Goal: Transaction & Acquisition: Purchase product/service

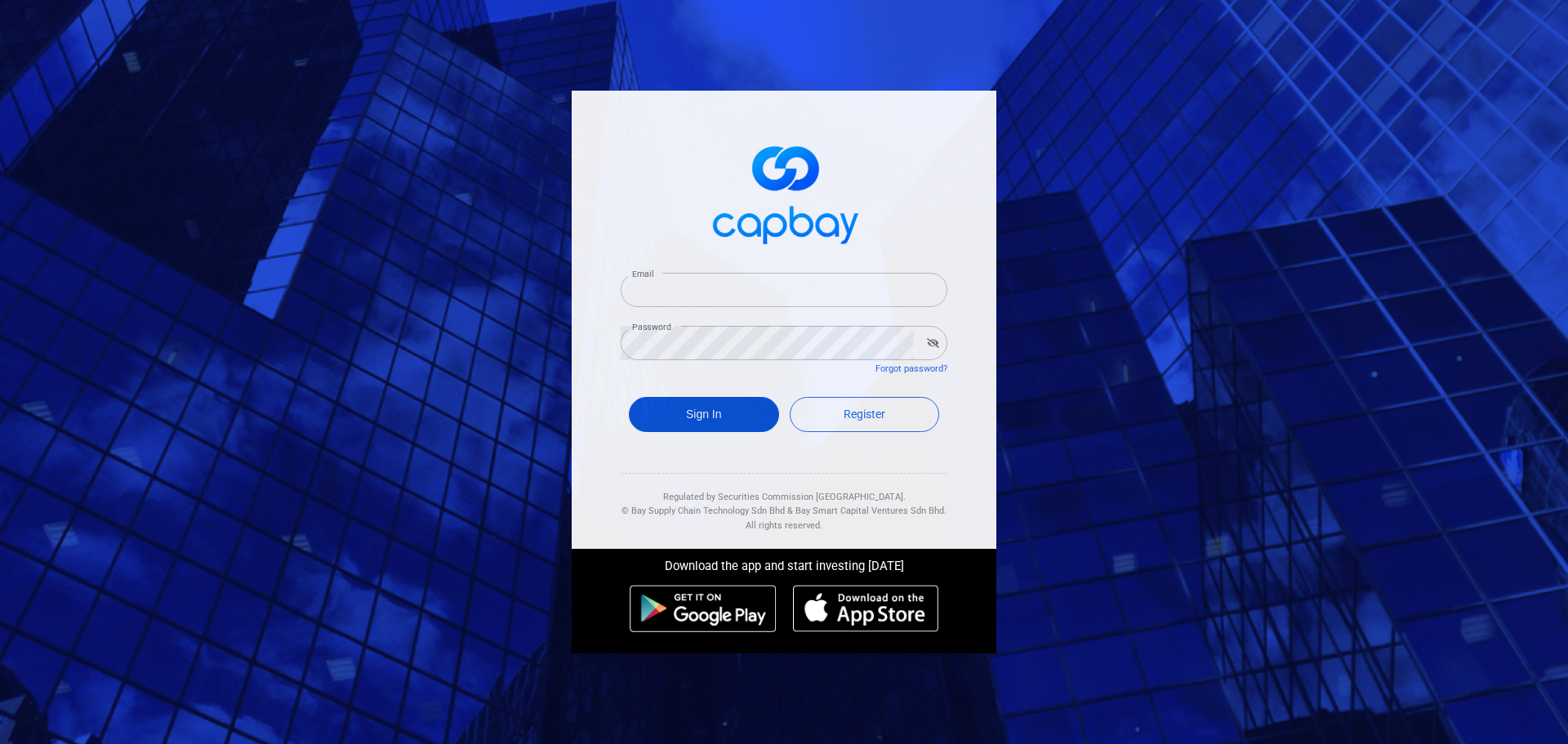
type input "[EMAIL_ADDRESS][DOMAIN_NAME]"
click at [714, 409] on button "Sign In" at bounding box center [704, 414] width 150 height 35
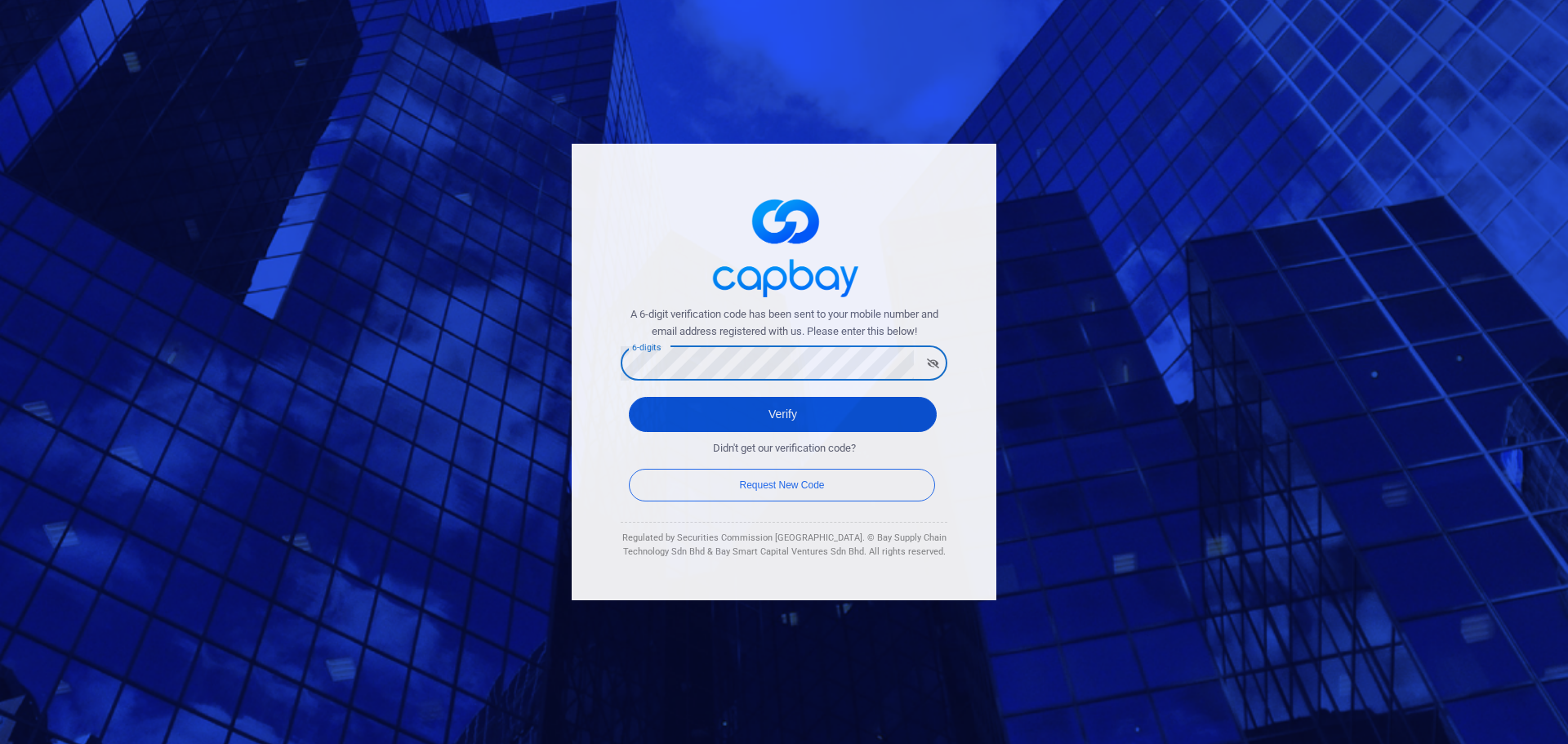
click at [668, 414] on button "Verify" at bounding box center [783, 414] width 308 height 35
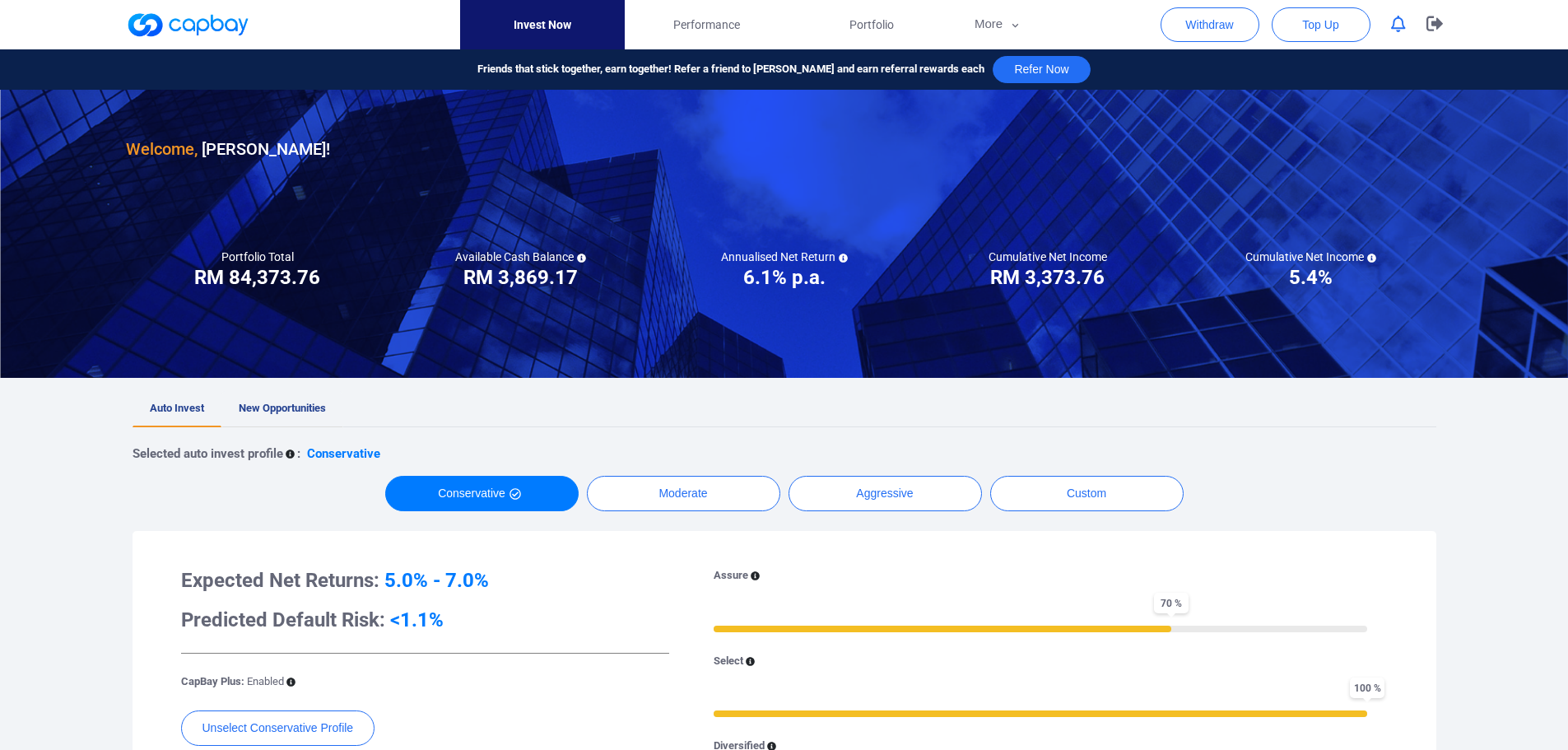
click at [294, 403] on span "New Opportunities" at bounding box center [281, 408] width 87 height 12
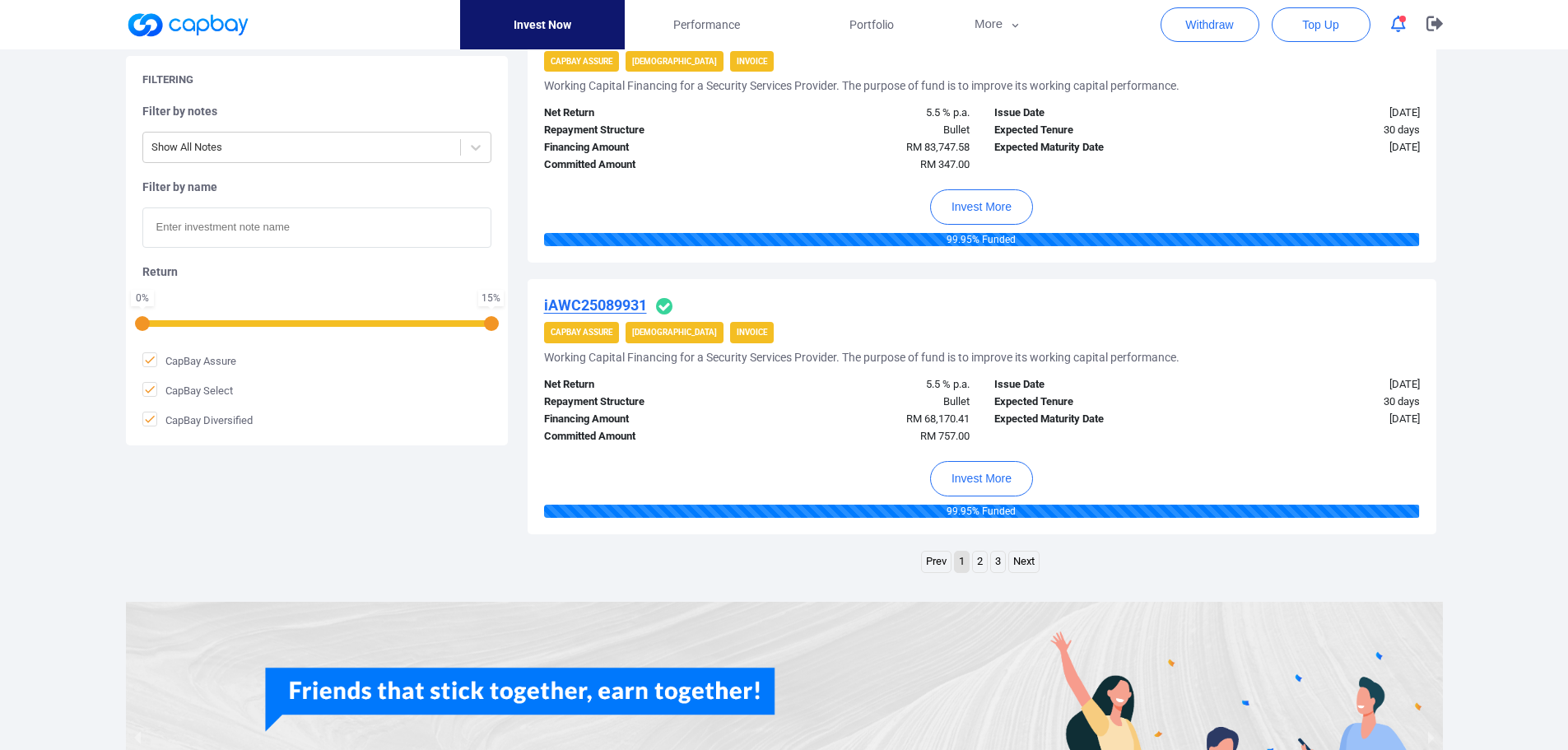
scroll to position [2770, 0]
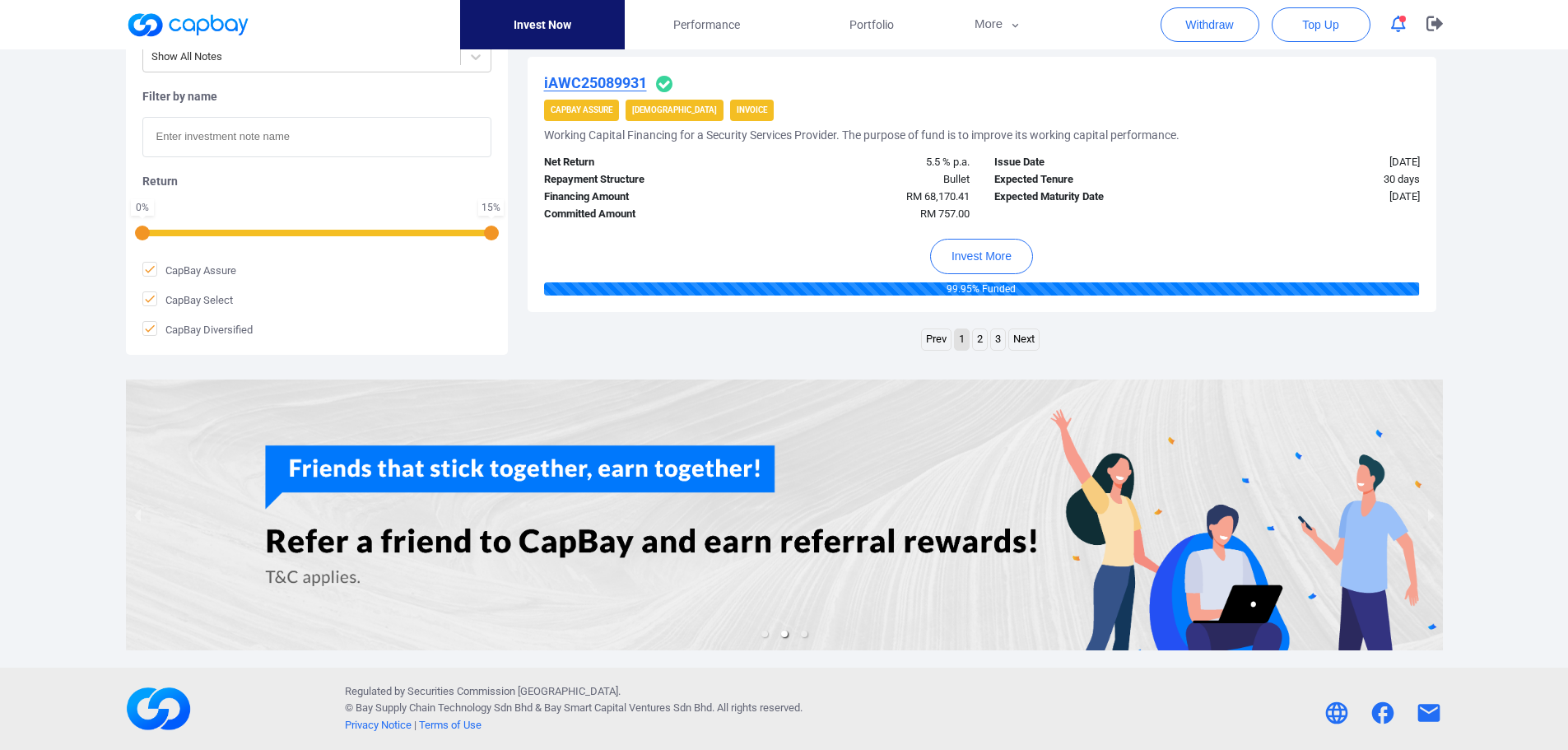
click at [1003, 339] on link "3" at bounding box center [997, 339] width 14 height 20
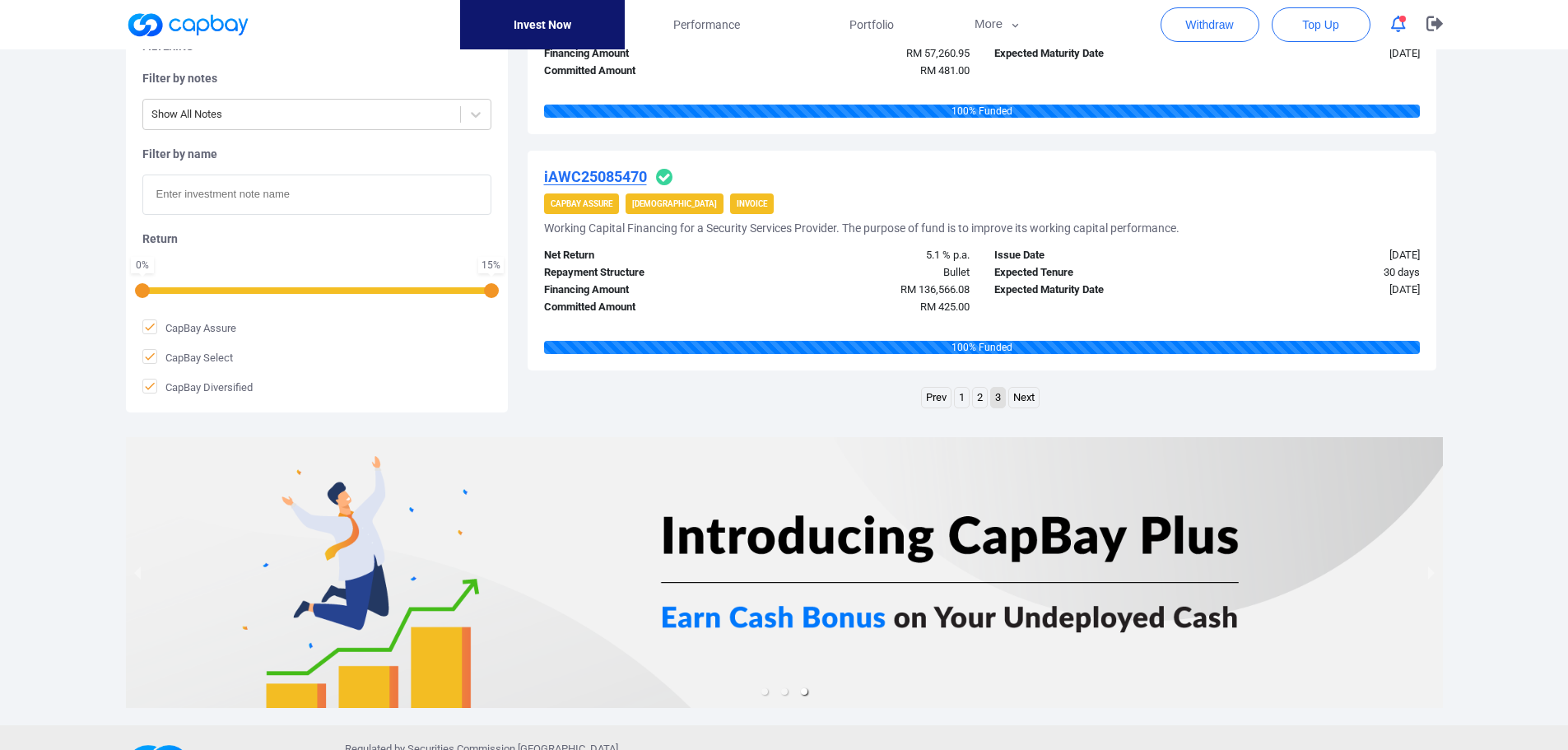
scroll to position [1943, 0]
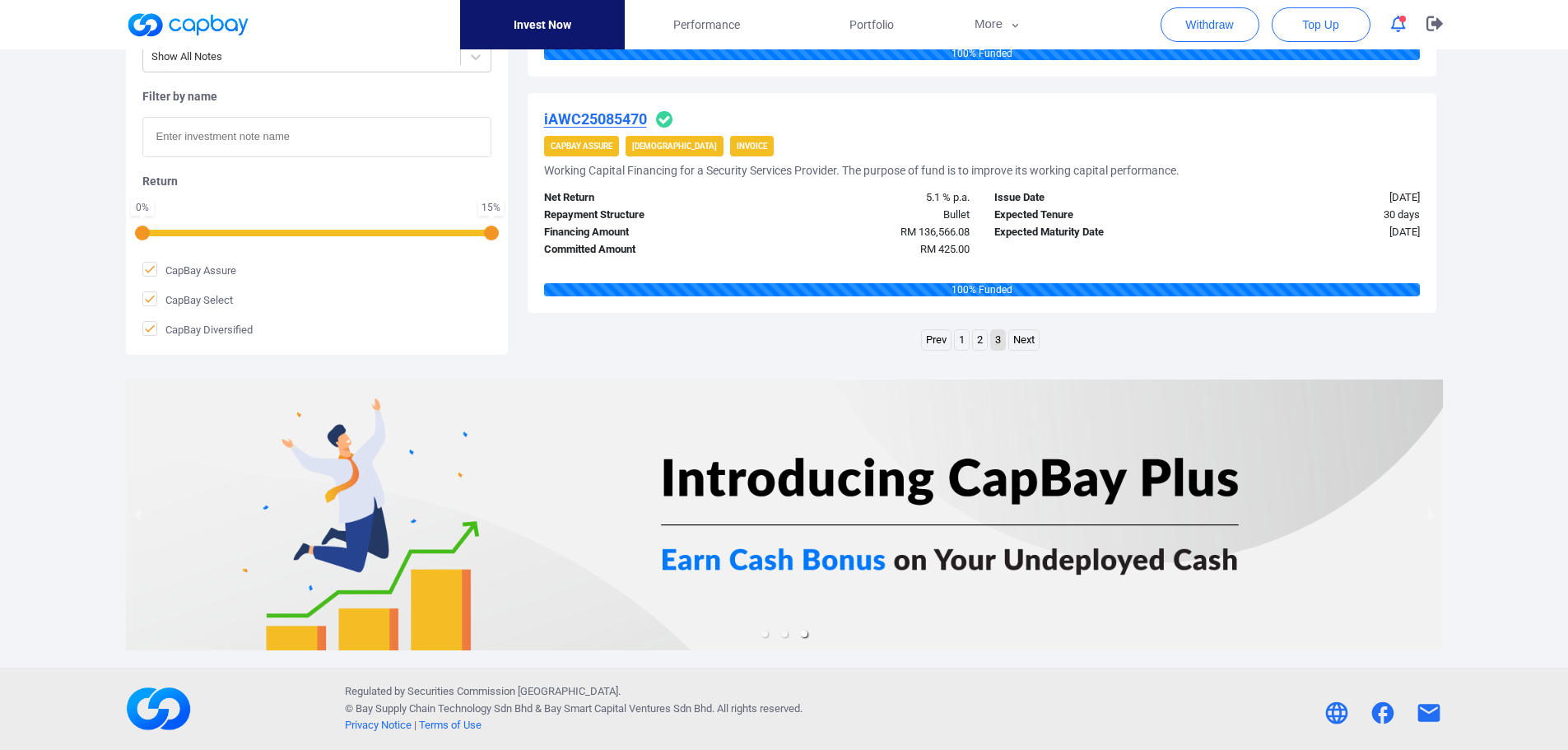
click at [982, 345] on link "2" at bounding box center [979, 340] width 14 height 20
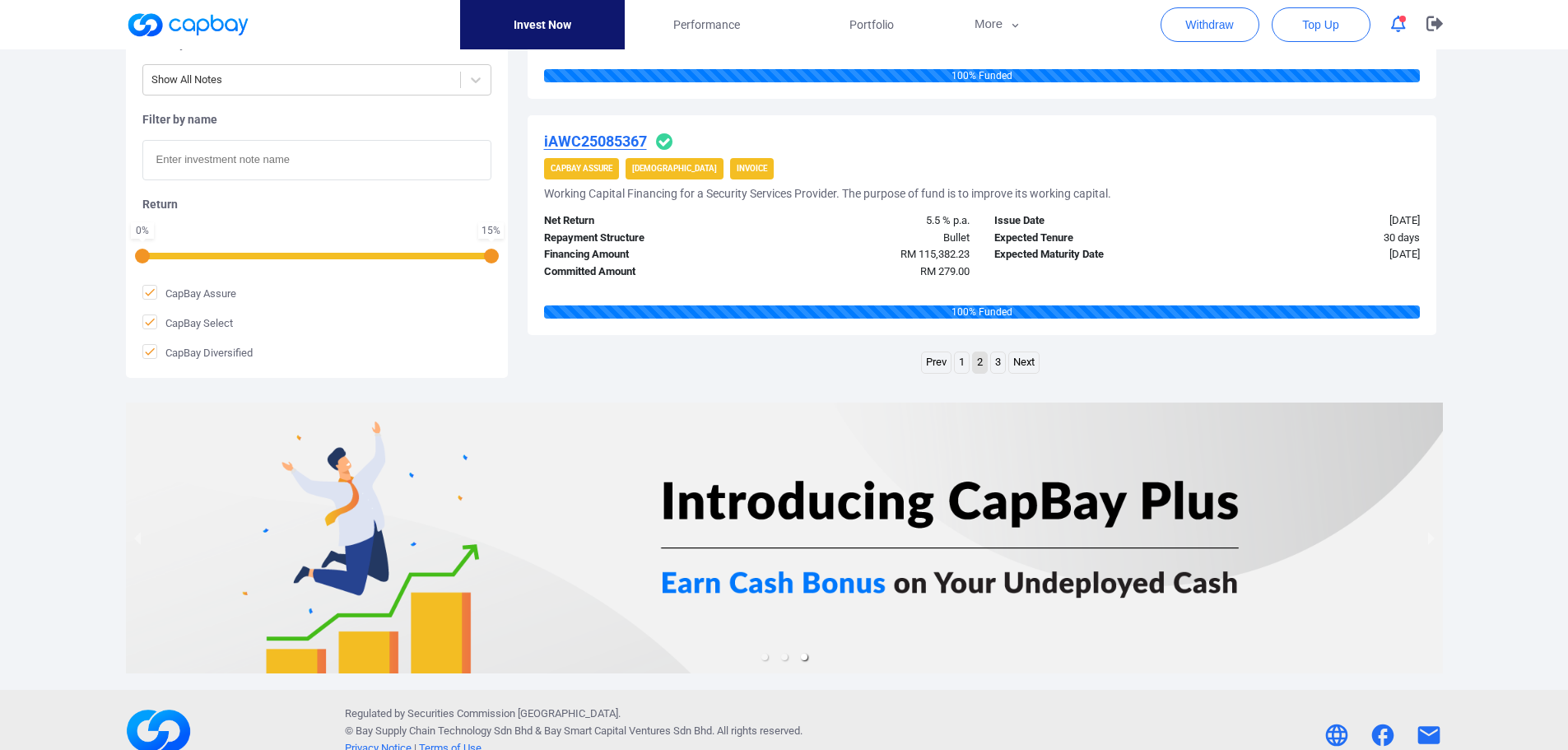
scroll to position [2541, 0]
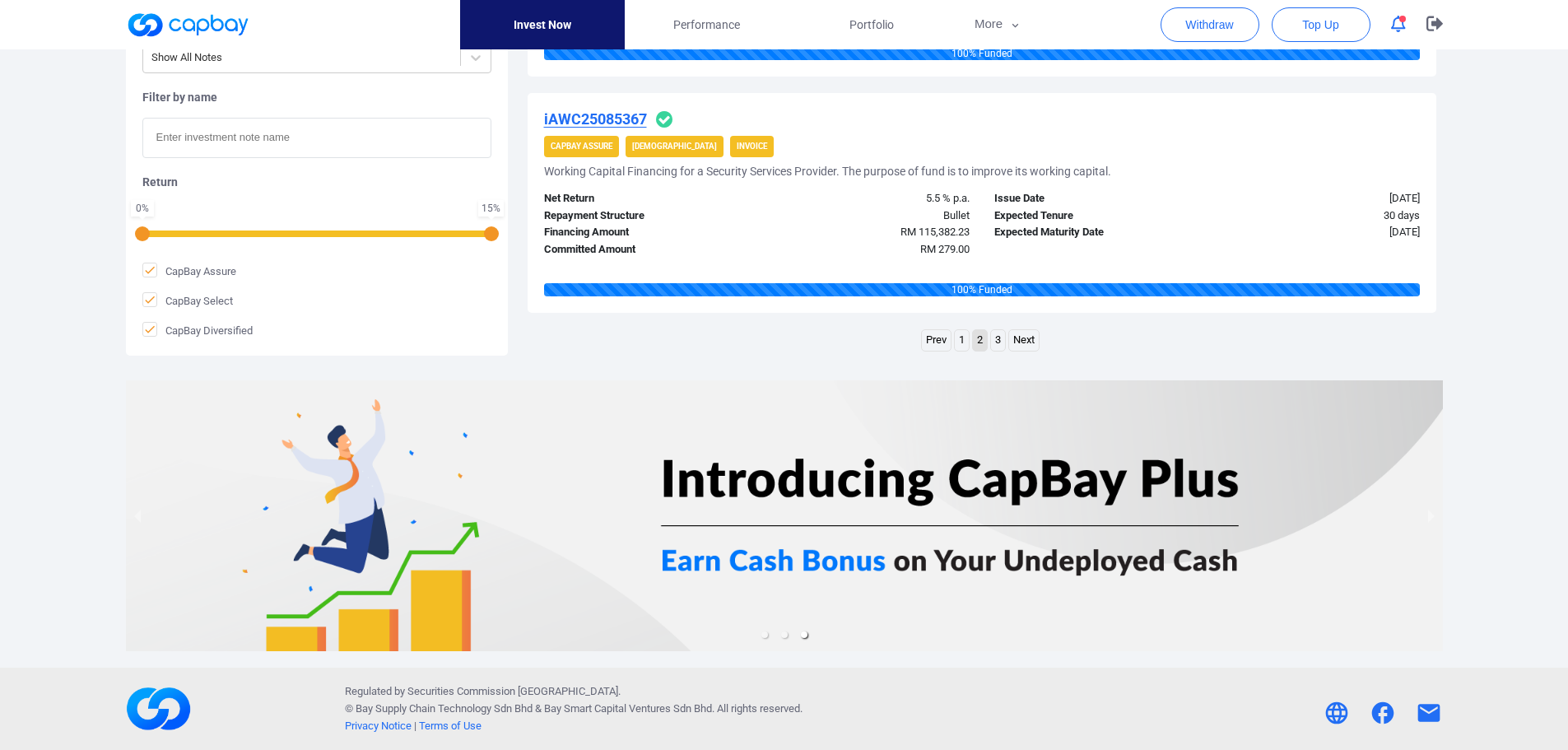
click at [964, 343] on link "1" at bounding box center [961, 340] width 14 height 20
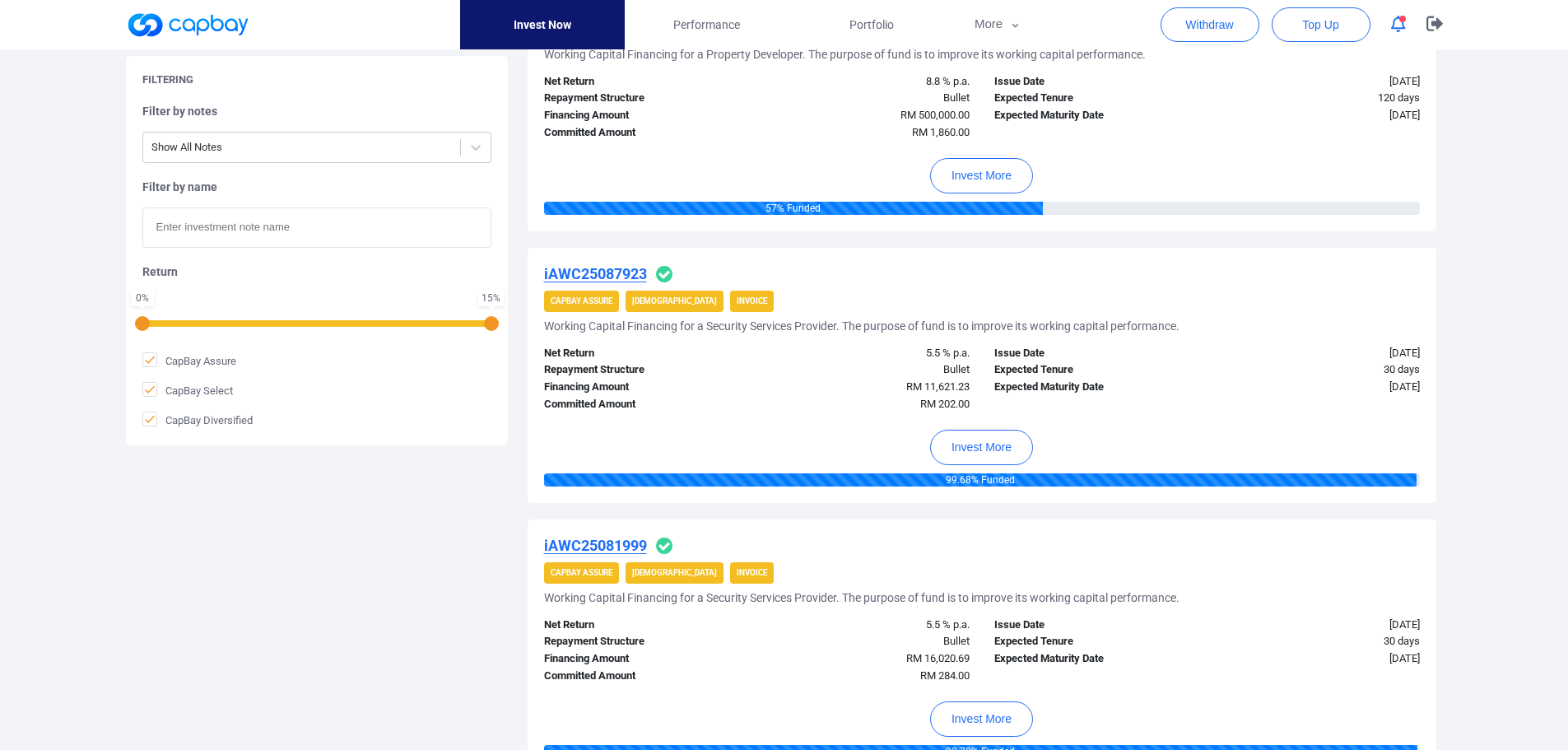
scroll to position [628, 0]
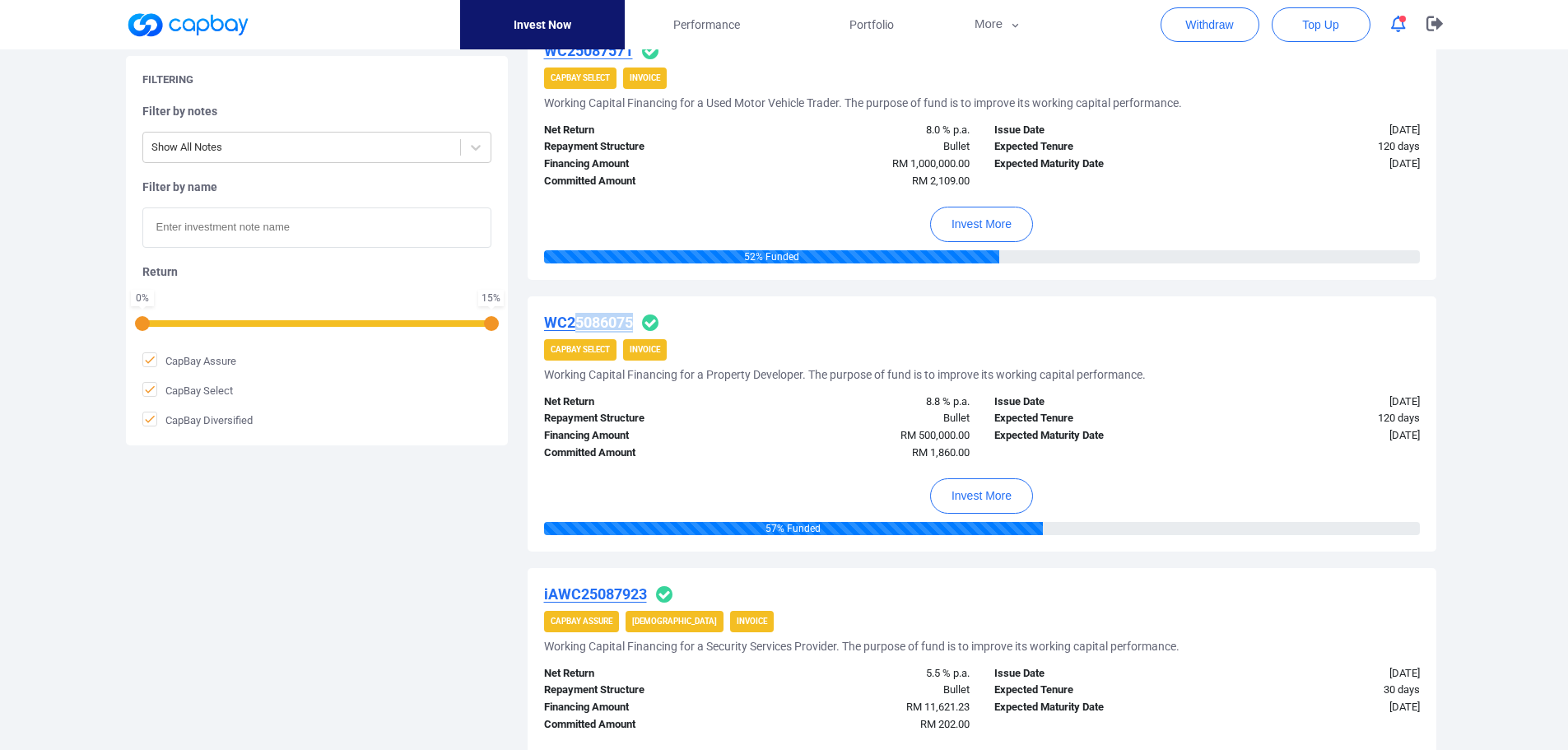
drag, startPoint x: 575, startPoint y: 321, endPoint x: 773, endPoint y: 313, distance: 198.2
click at [773, 313] on div "WC25086075" at bounding box center [981, 323] width 876 height 20
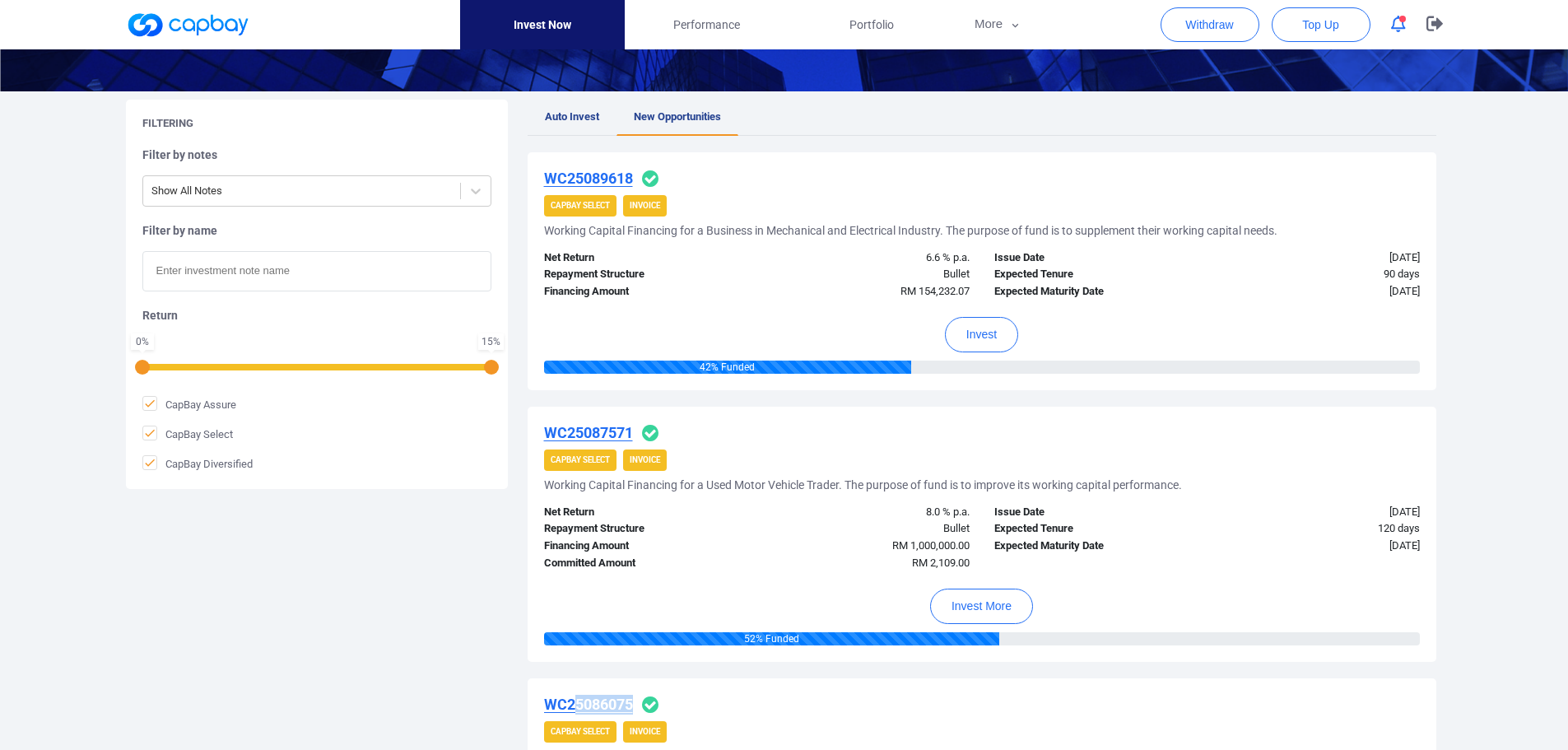
scroll to position [216, 0]
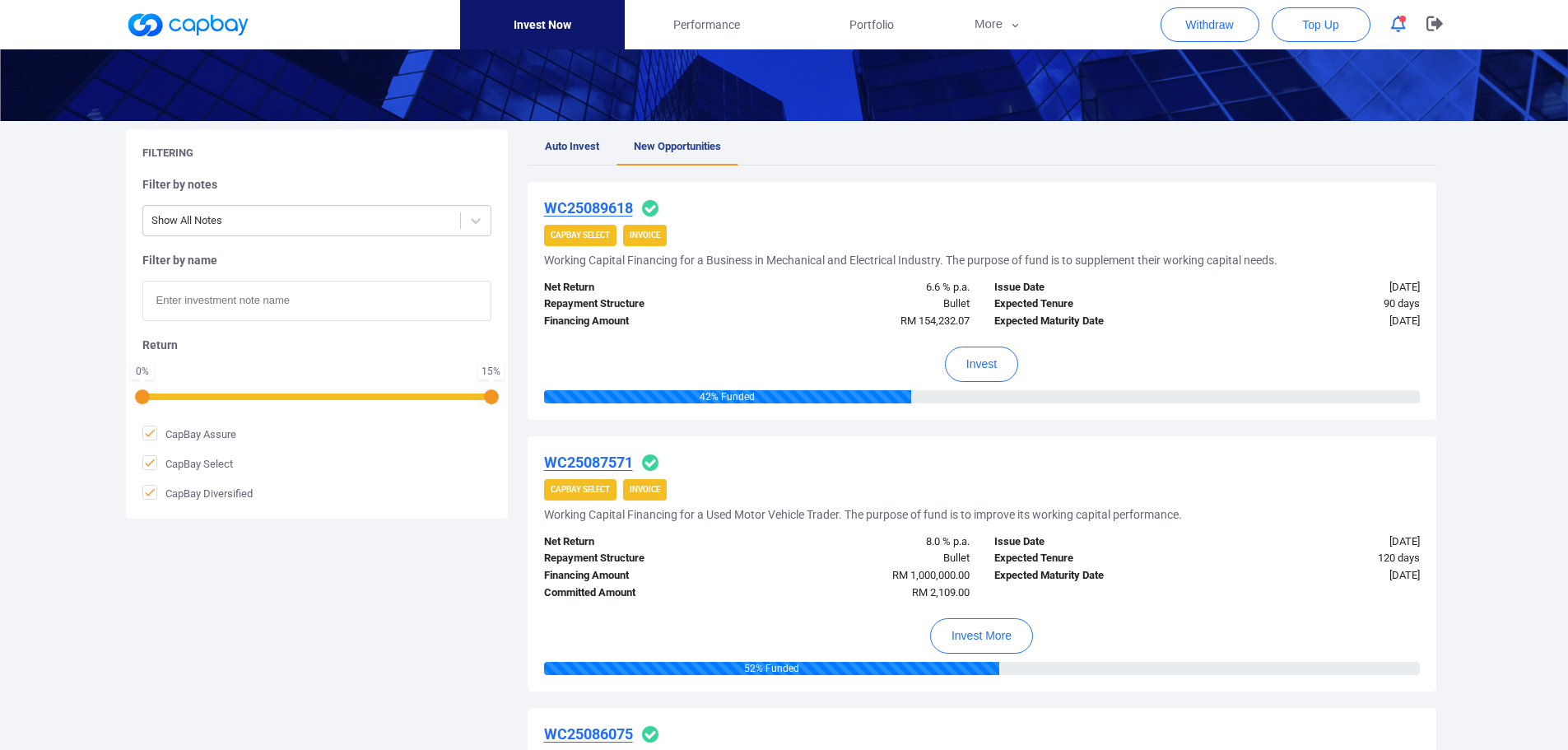
click at [584, 211] on u "WC25089618" at bounding box center [588, 208] width 89 height 17
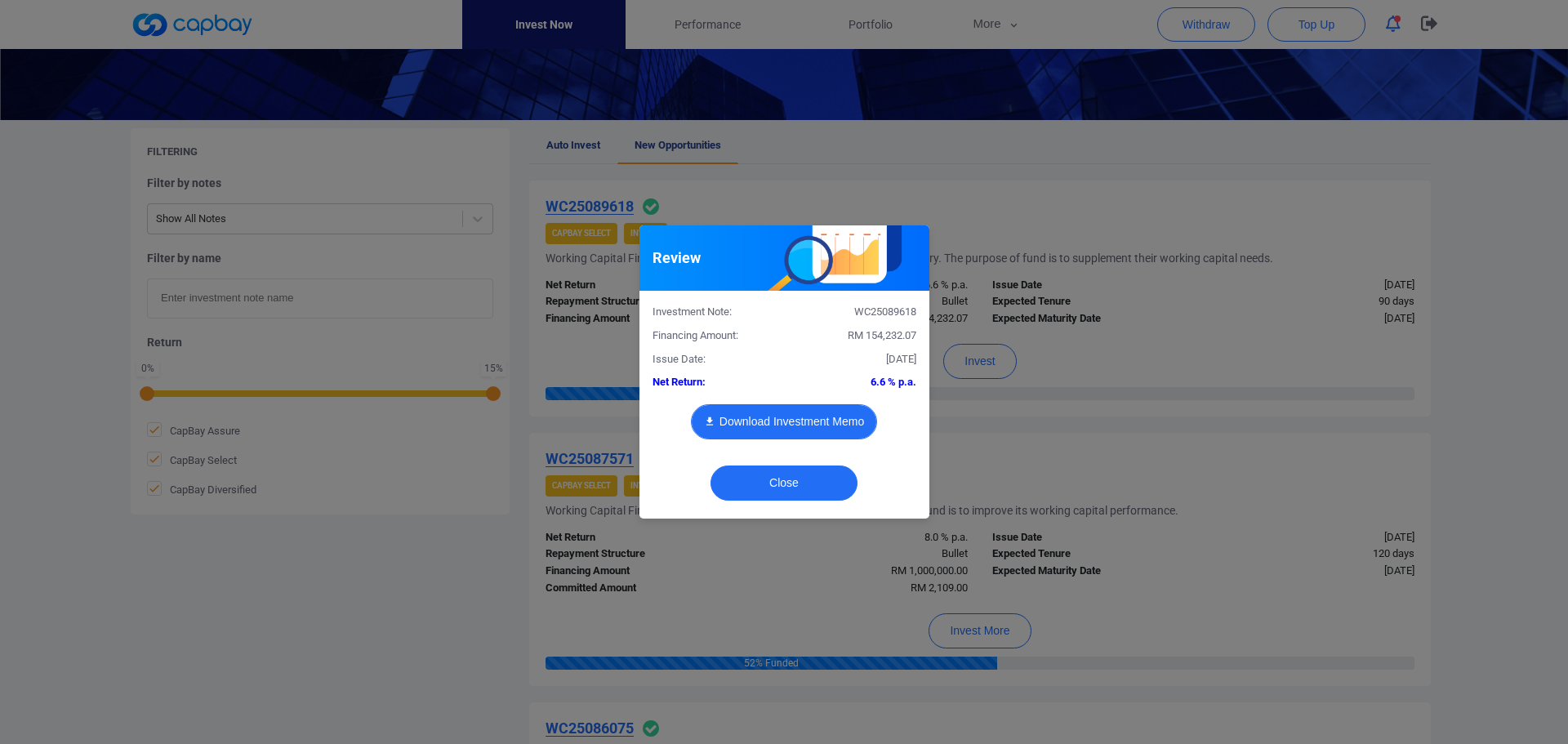
click at [779, 422] on button "Download Investment Memo" at bounding box center [784, 422] width 186 height 35
click at [798, 481] on button "Close" at bounding box center [784, 483] width 147 height 35
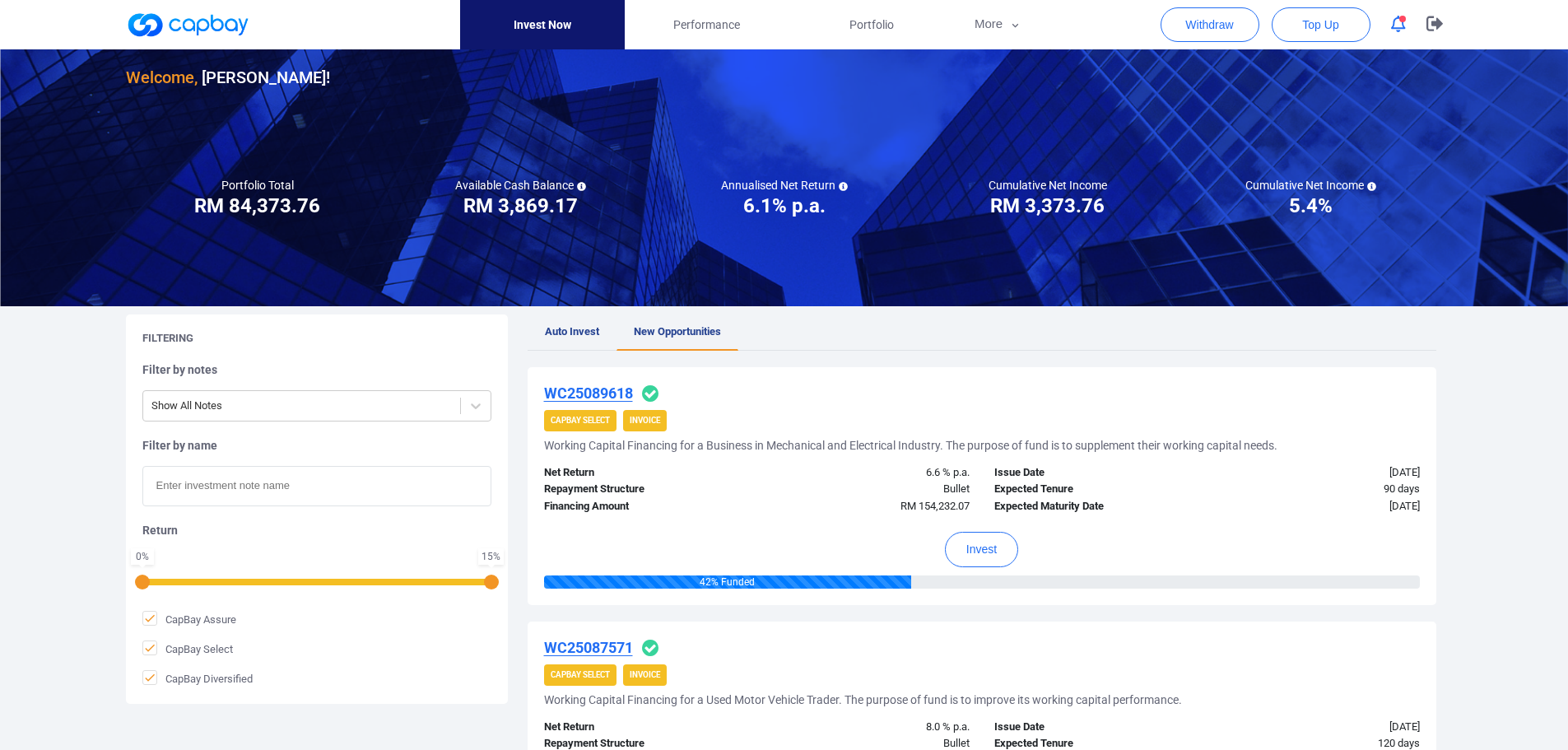
scroll to position [0, 0]
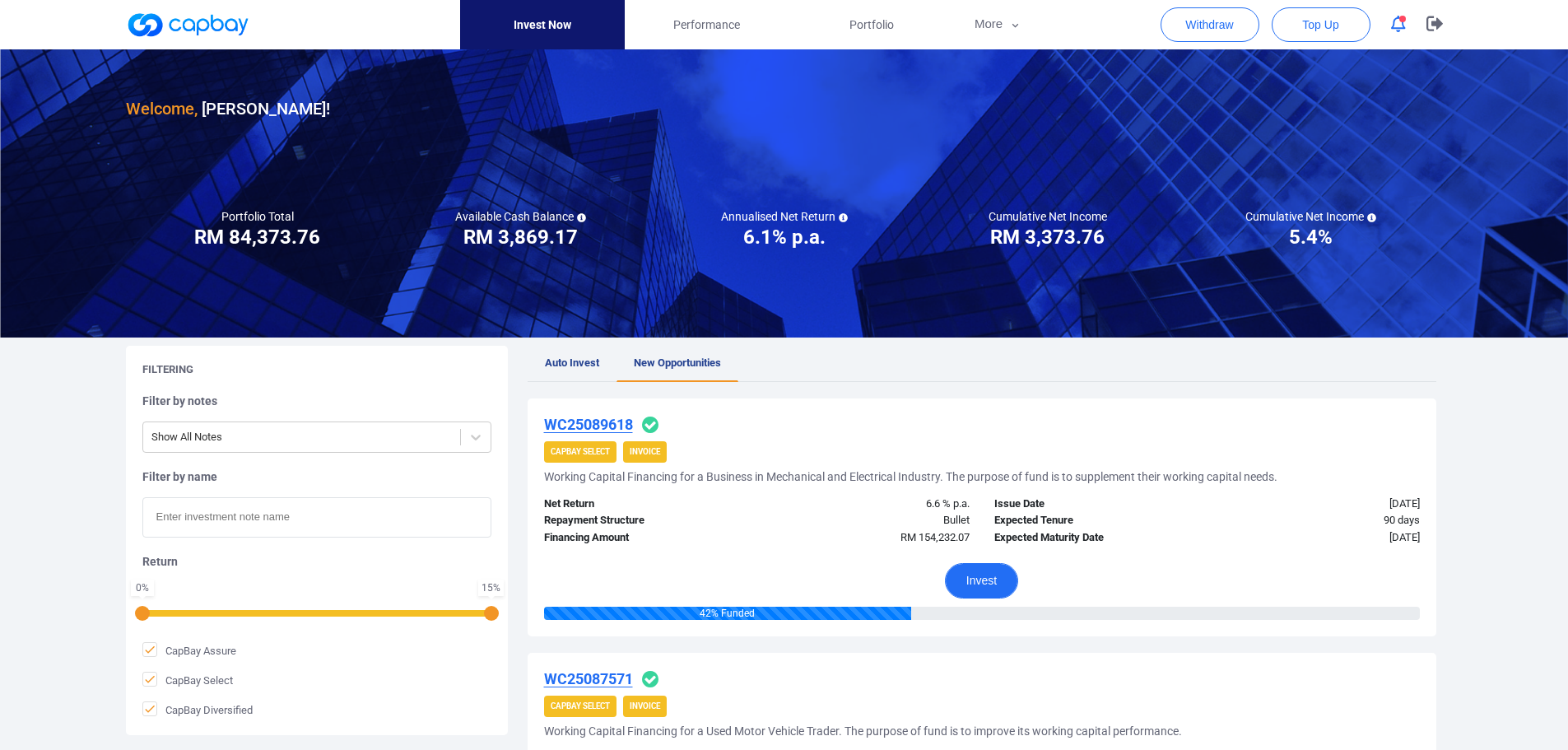
click at [973, 580] on button "Invest" at bounding box center [981, 580] width 74 height 35
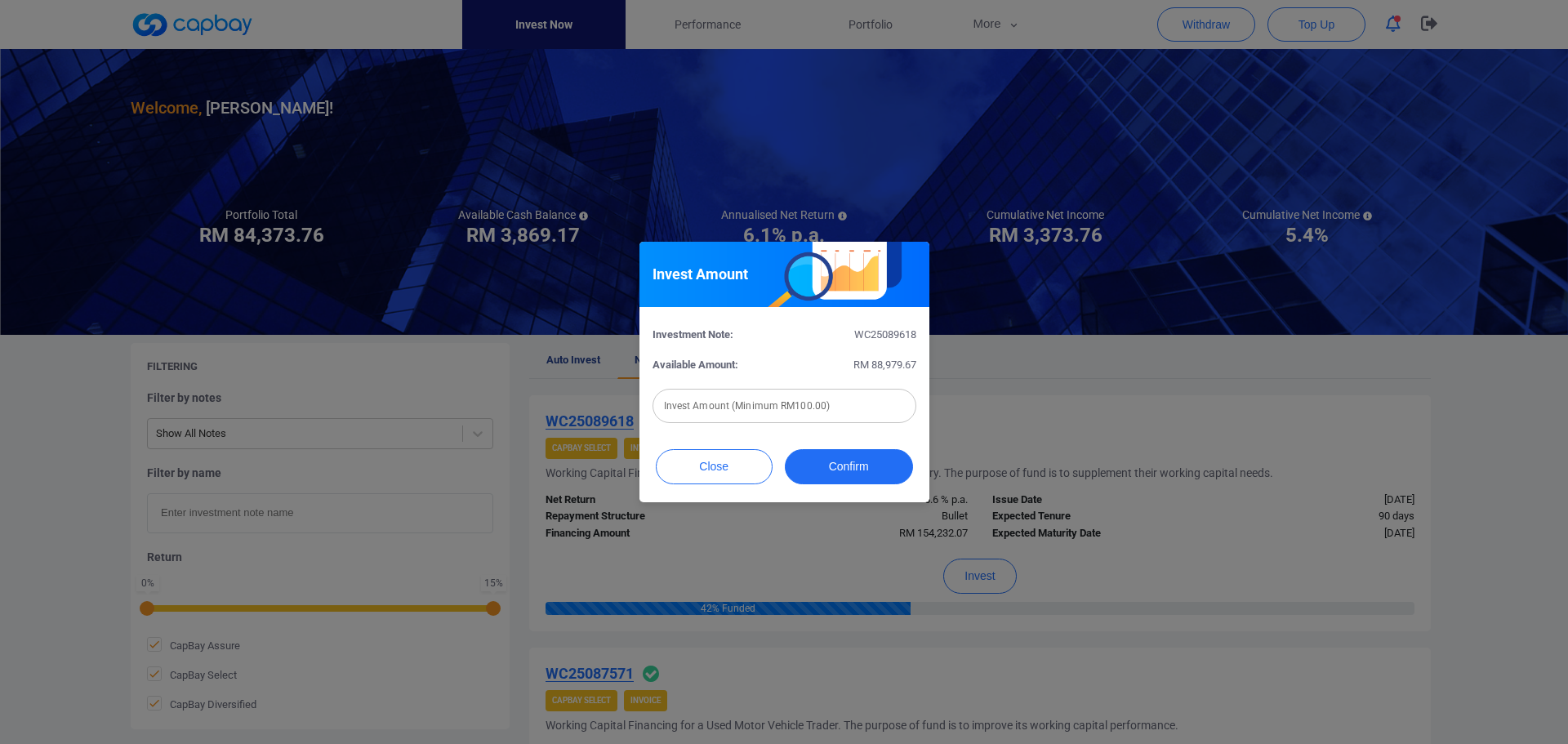
click at [746, 412] on input "text" at bounding box center [784, 406] width 264 height 34
type input "RM 1,000"
click at [856, 456] on button "Confirm" at bounding box center [848, 467] width 128 height 35
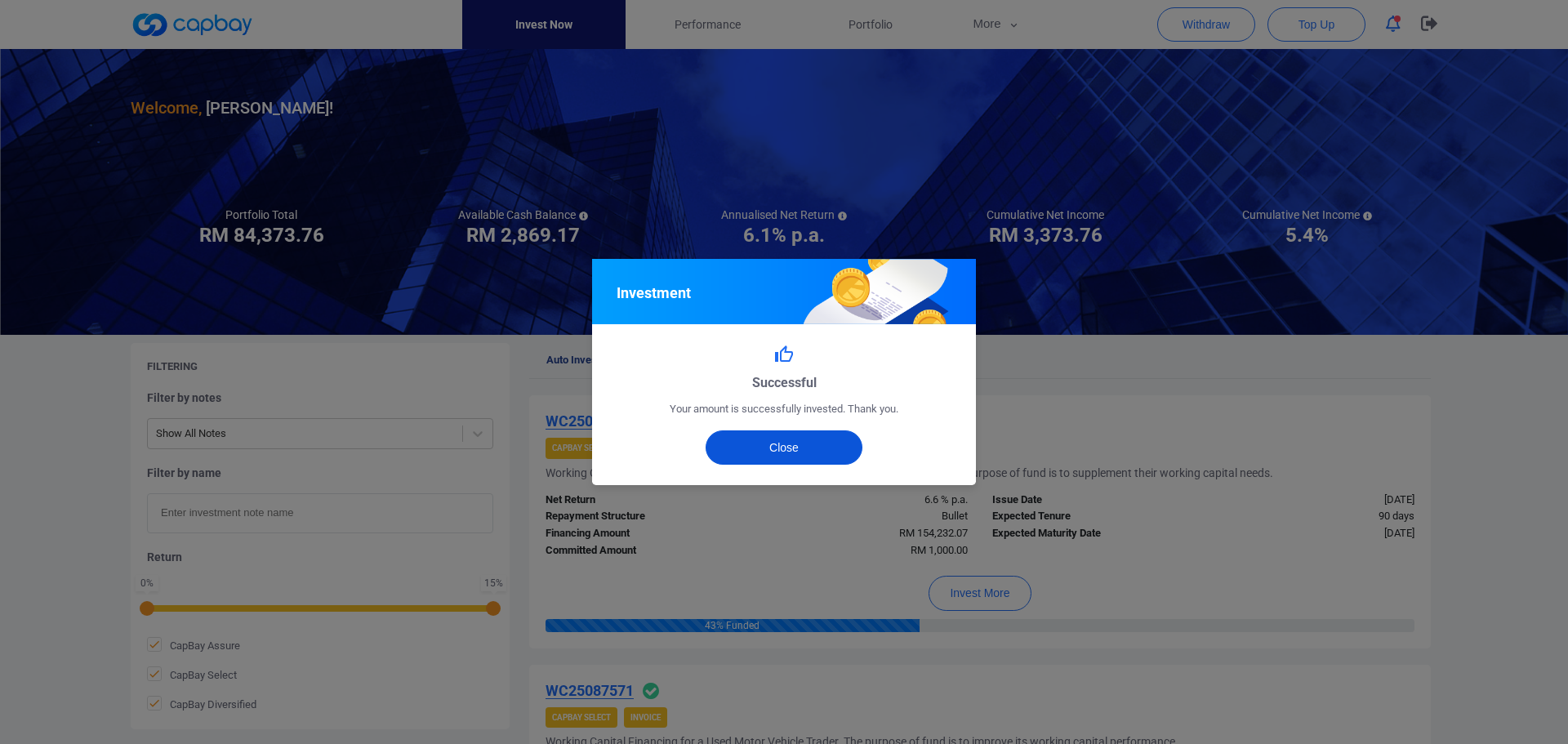
click at [813, 436] on button "Close" at bounding box center [784, 448] width 158 height 34
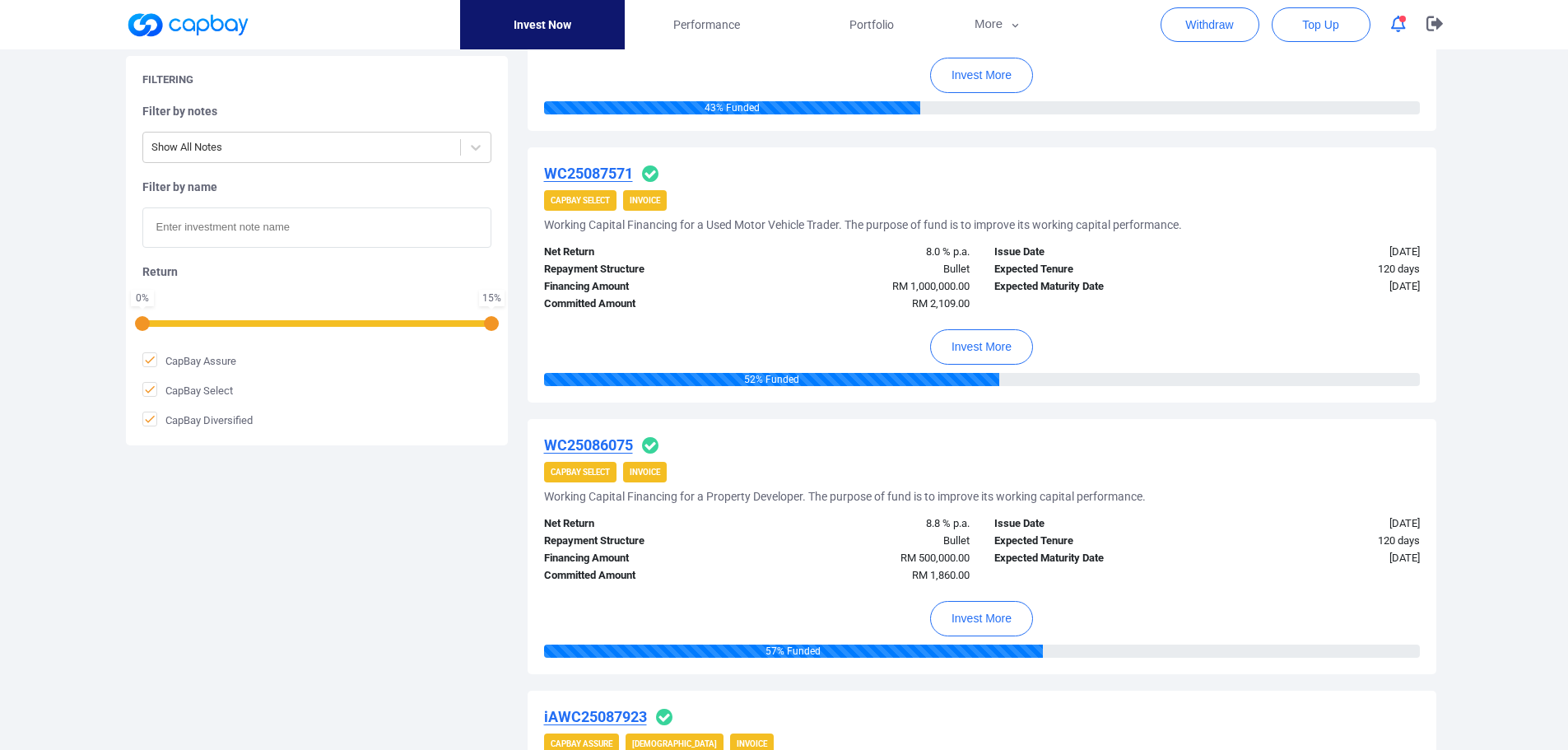
scroll to position [494, 0]
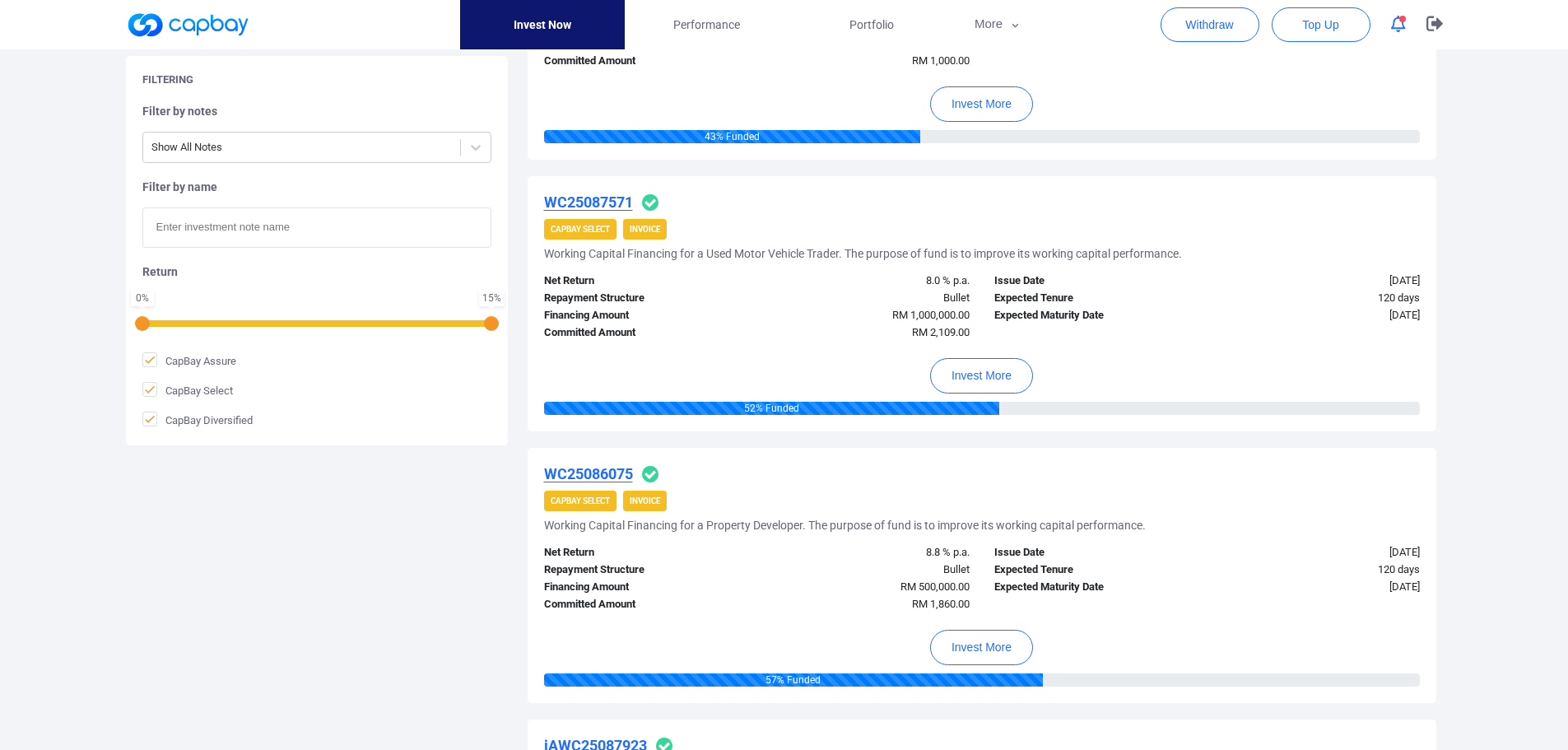
click at [561, 197] on u "WC25087571" at bounding box center [588, 202] width 89 height 17
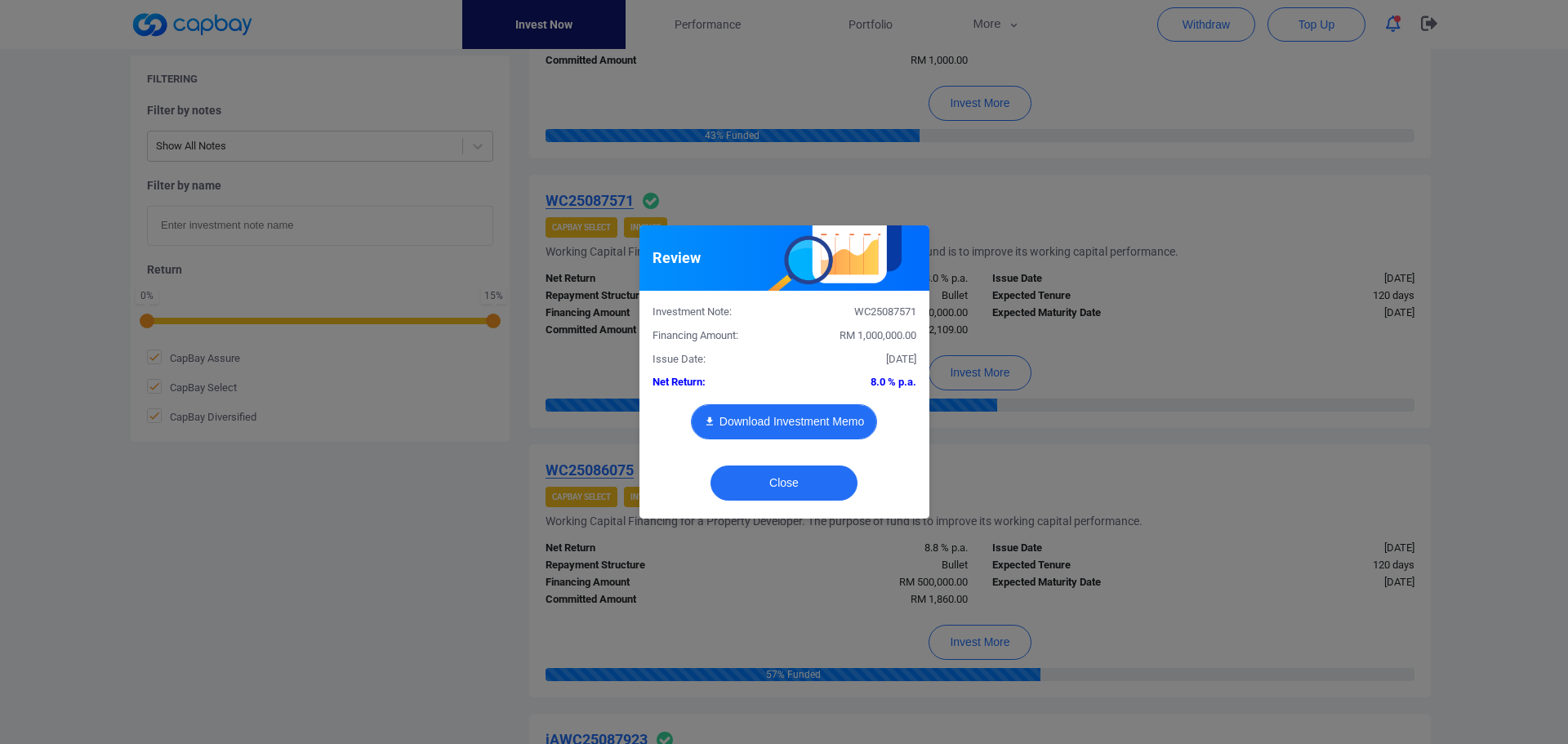
click at [798, 429] on button "Download Investment Memo" at bounding box center [784, 422] width 186 height 35
click at [811, 478] on button "Close" at bounding box center [784, 483] width 147 height 35
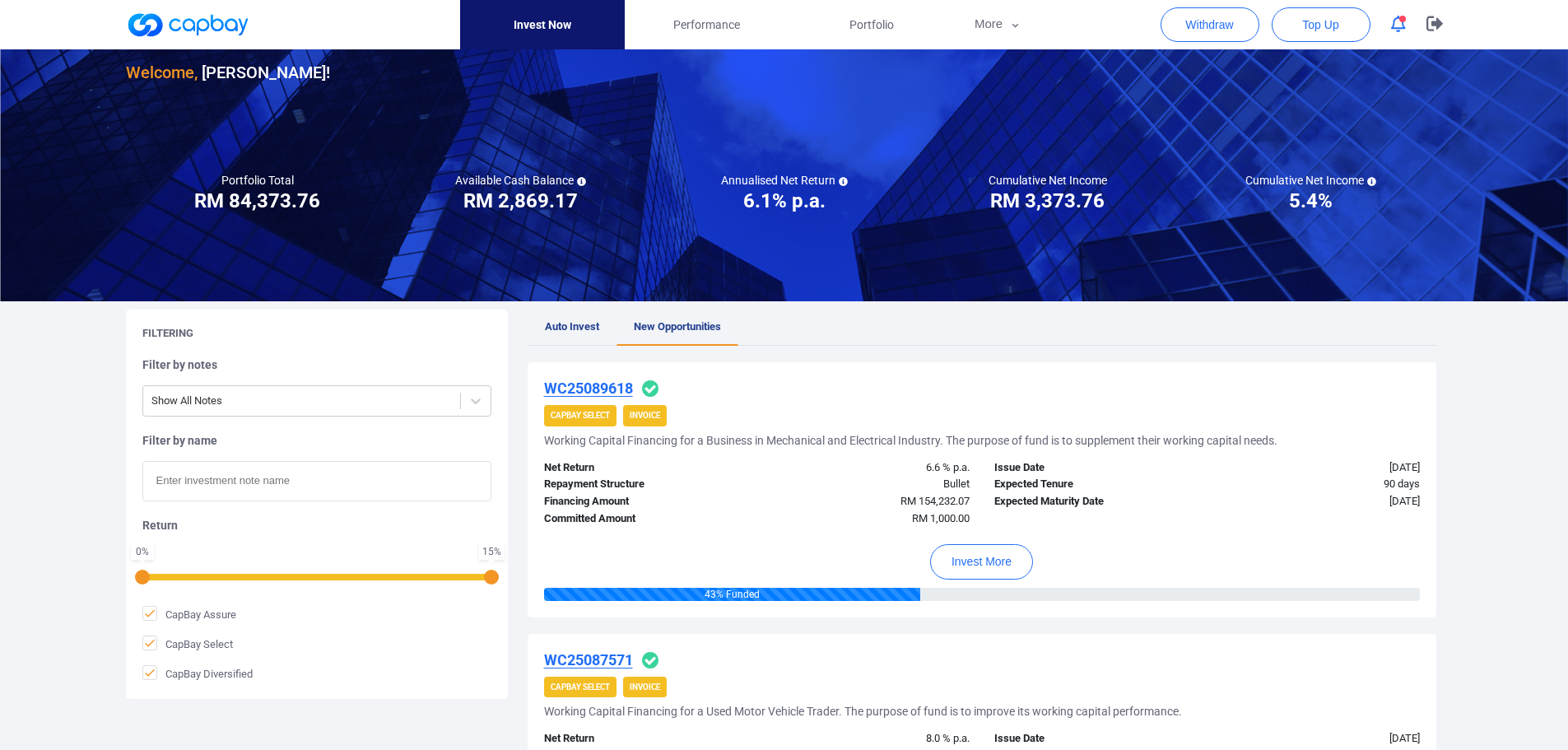
scroll to position [0, 0]
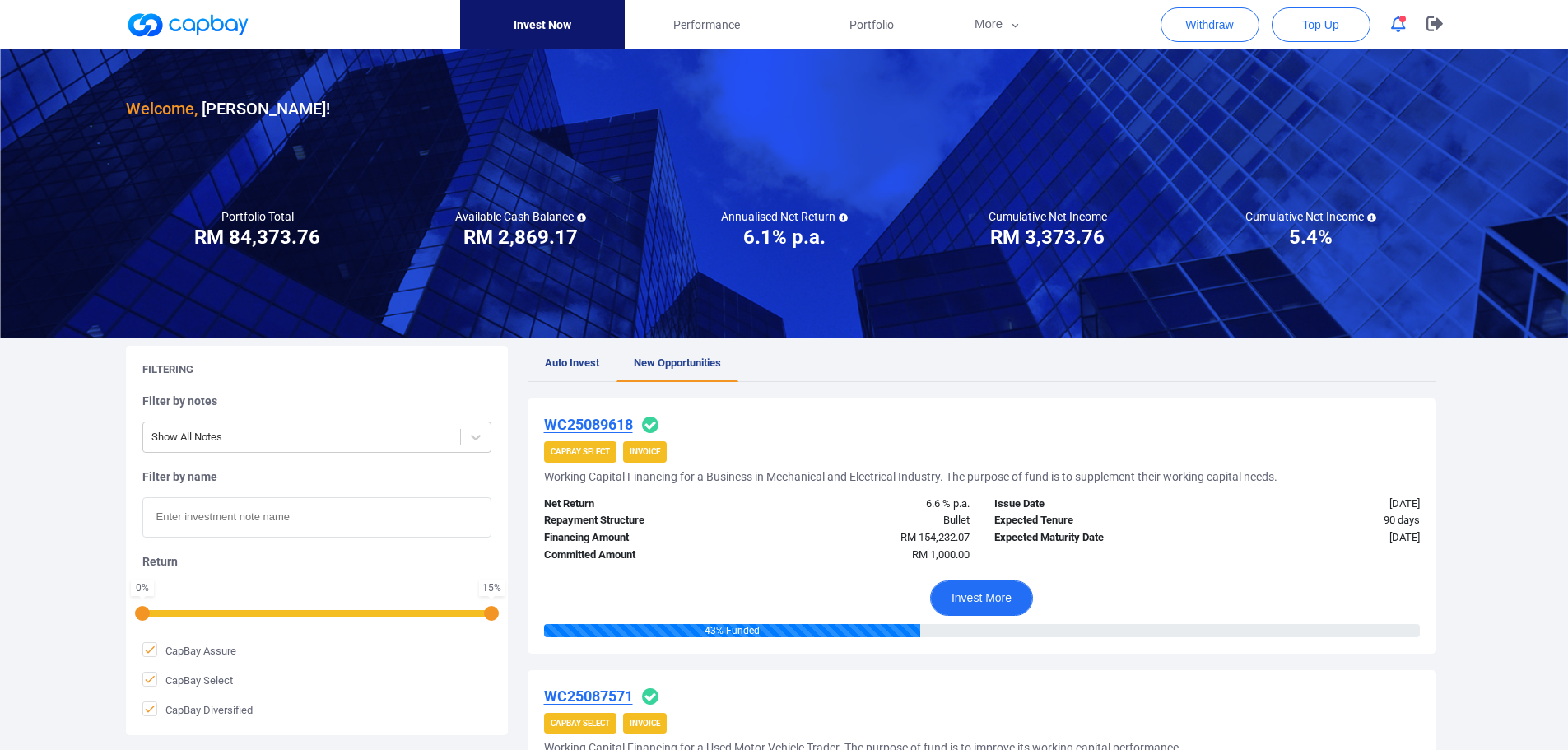
click at [979, 600] on button "Invest More" at bounding box center [981, 598] width 102 height 35
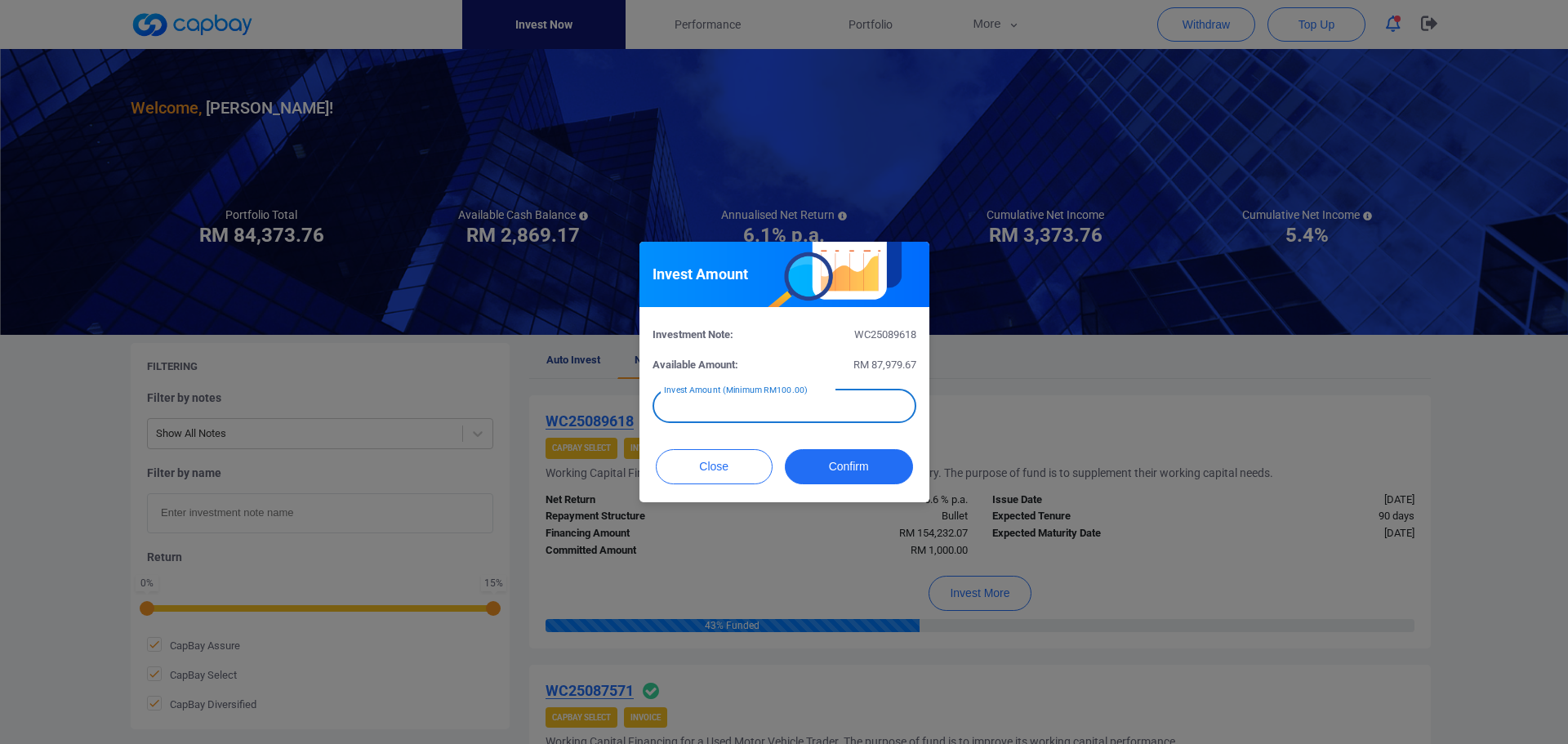
click at [757, 397] on div "Invest Amount (Minimum RM100.00) Invest Amount (Minimum RM100.00)" at bounding box center [784, 405] width 264 height 37
type input "RM 500"
click at [825, 466] on button "Confirm" at bounding box center [848, 467] width 128 height 35
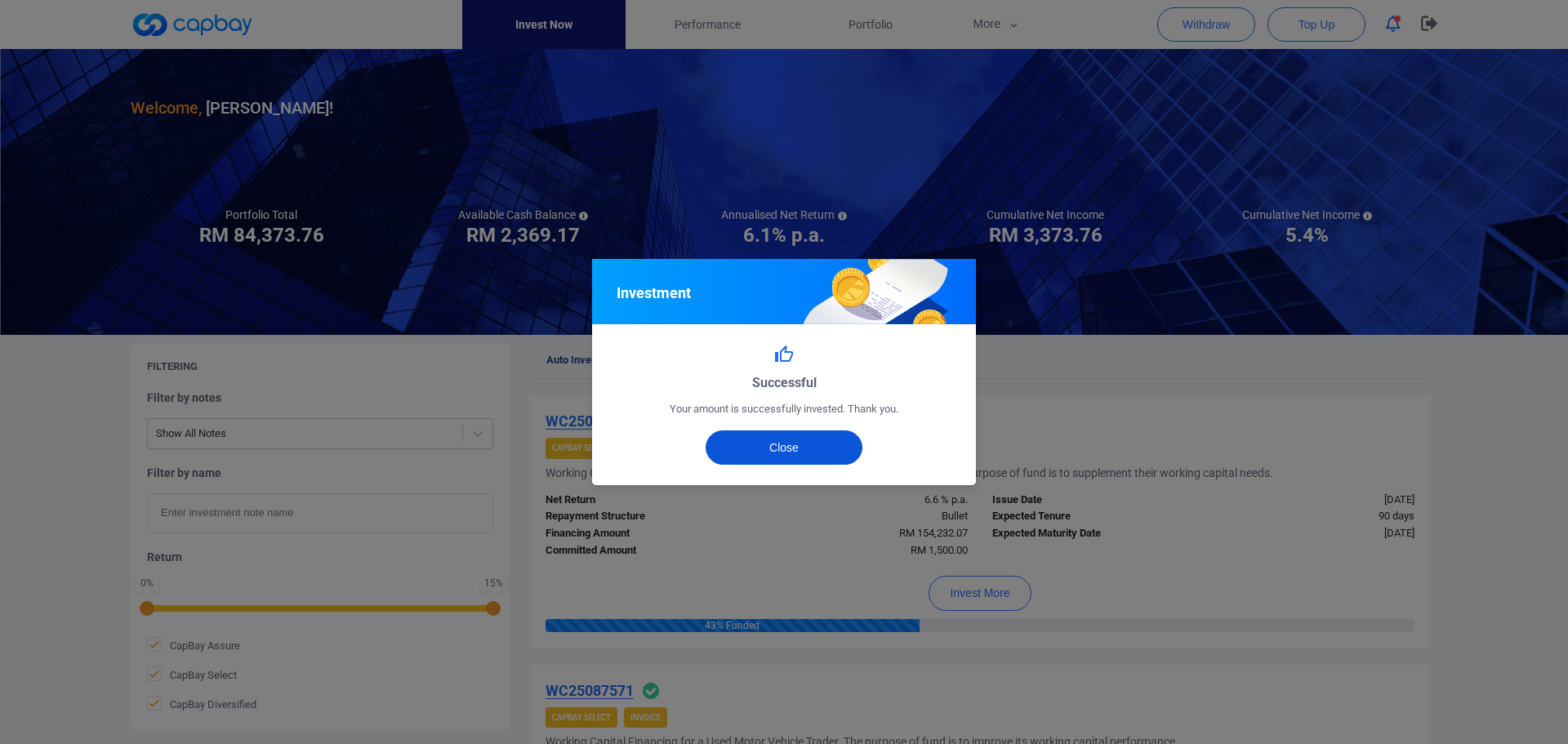
click at [824, 449] on button "Close" at bounding box center [784, 448] width 158 height 34
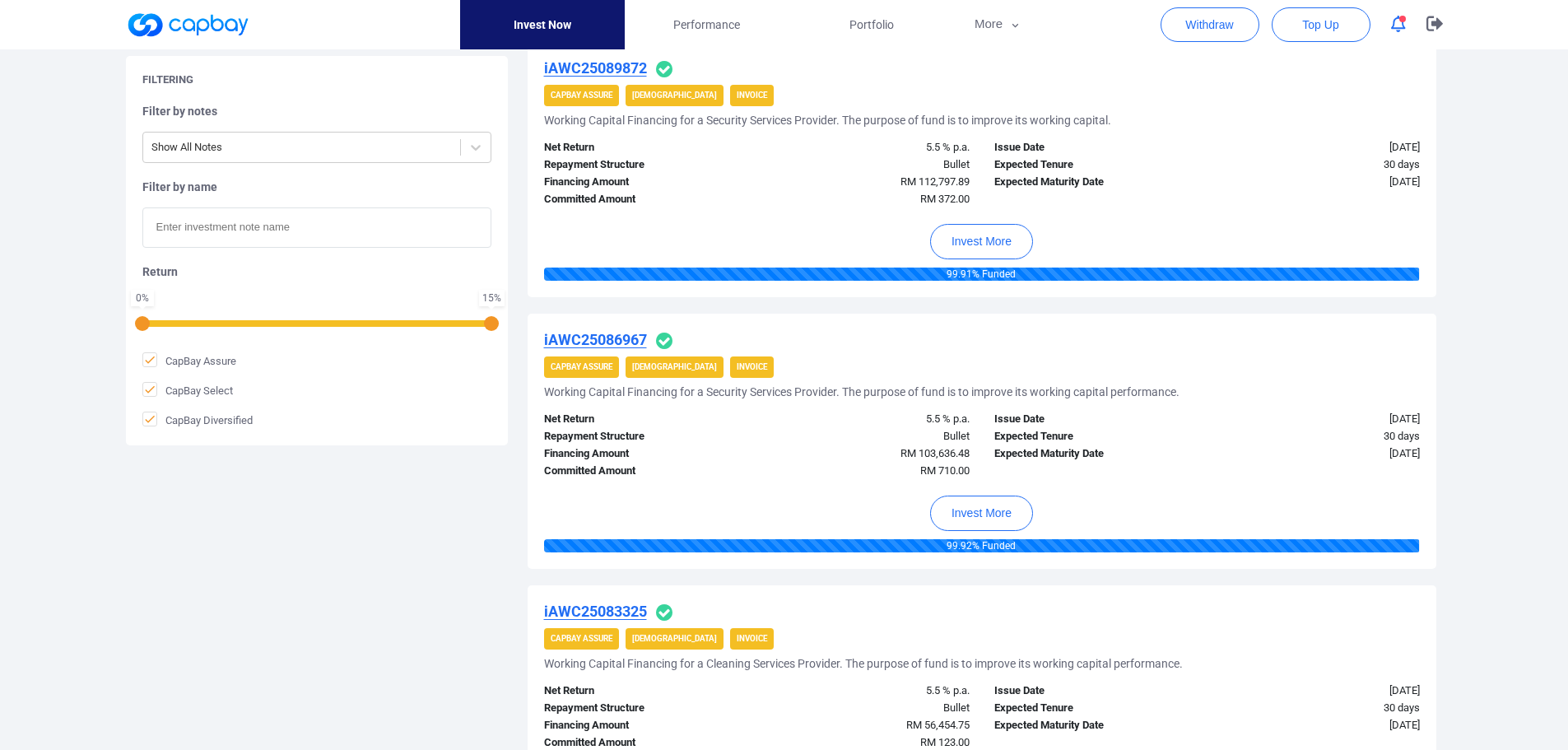
scroll to position [1318, 0]
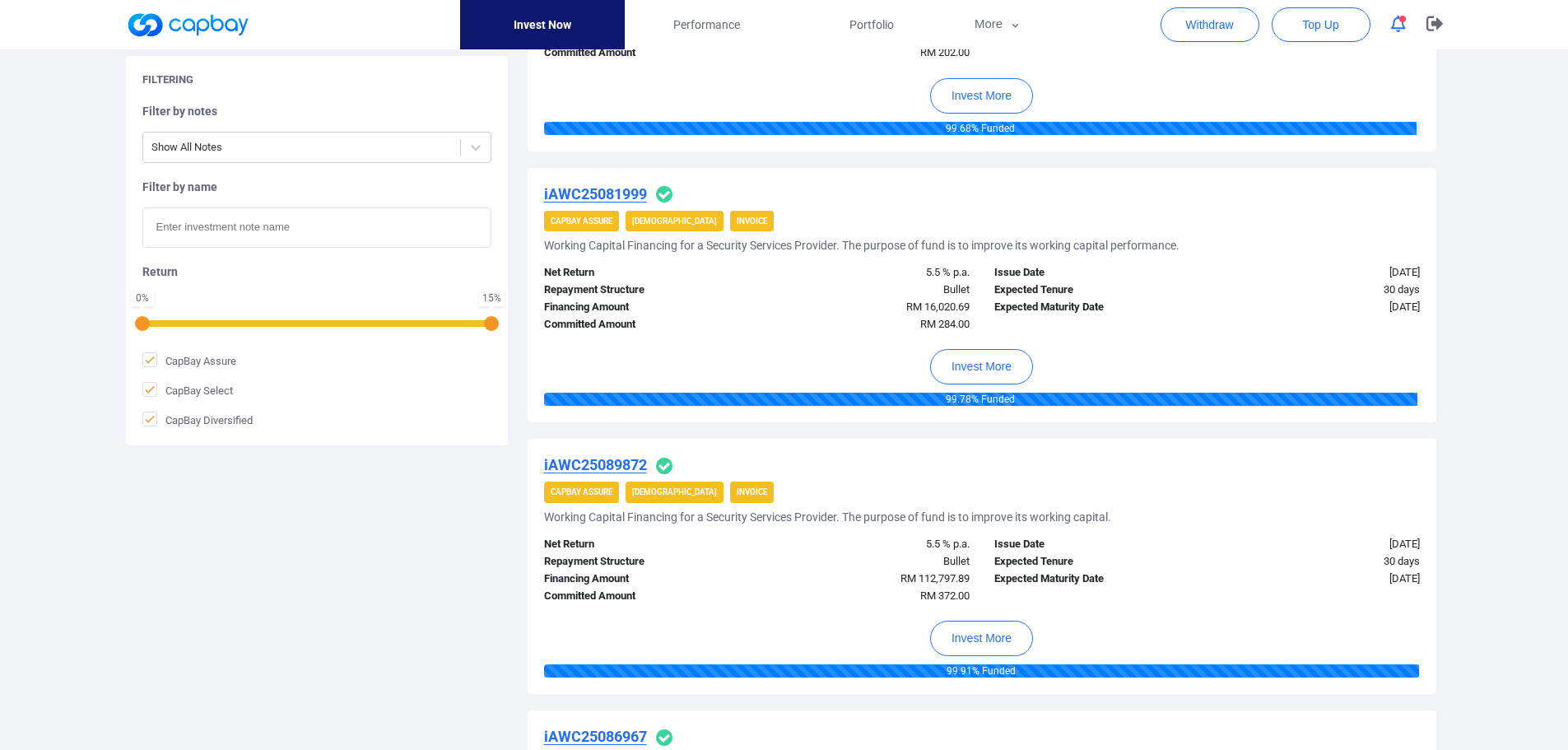
click at [1400, 15] on span "button" at bounding box center [1402, 18] width 7 height 7
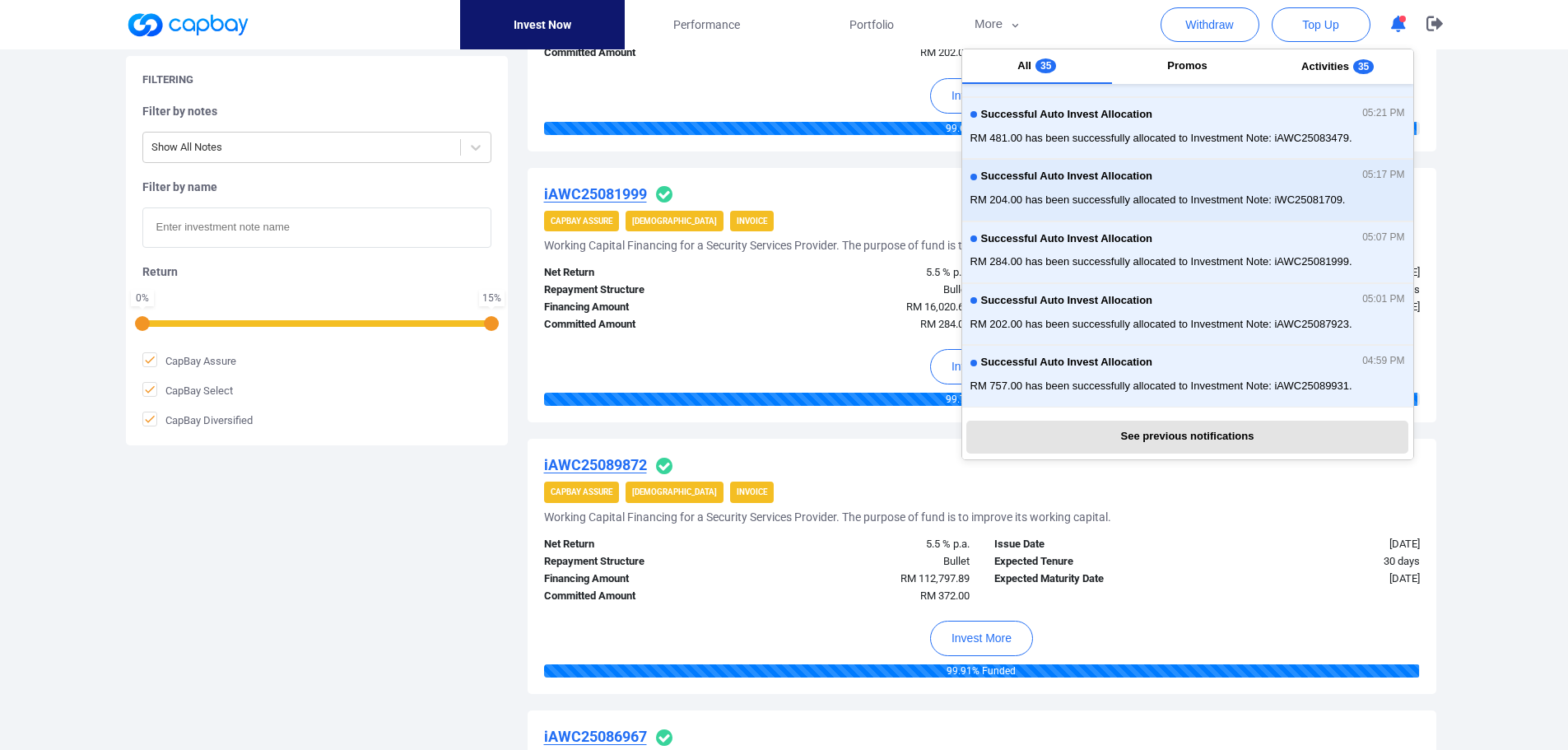
scroll to position [340, 0]
click at [1437, 27] on icon "button" at bounding box center [1434, 23] width 16 height 14
